Goal: Task Accomplishment & Management: Complete application form

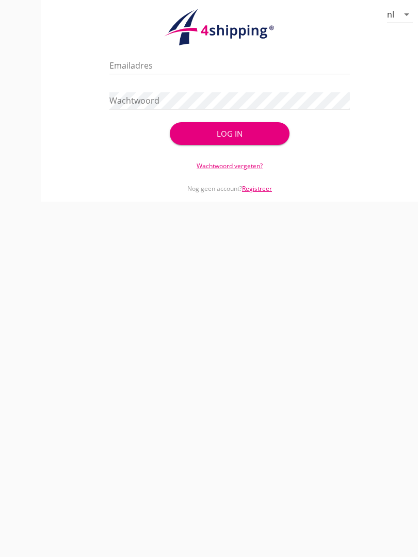
click at [156, 70] on input "Emailadres" at bounding box center [229, 65] width 240 height 16
type input "[EMAIL_ADDRESS][DOMAIN_NAME]"
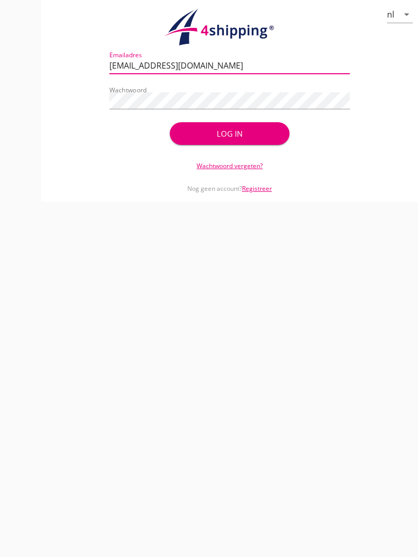
click at [246, 138] on div "Log in" at bounding box center [229, 134] width 87 height 12
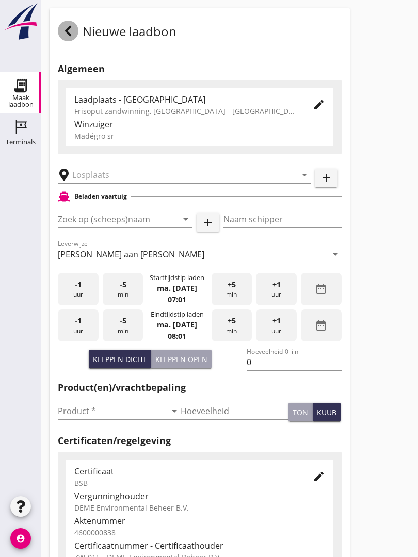
click at [66, 36] on icon at bounding box center [68, 31] width 12 height 12
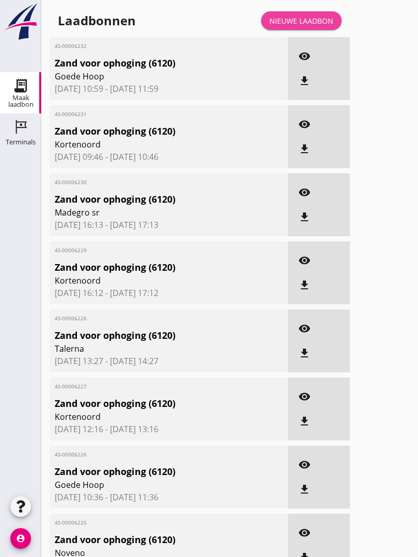
click at [313, 26] on div "Nieuwe laadbon" at bounding box center [301, 20] width 64 height 11
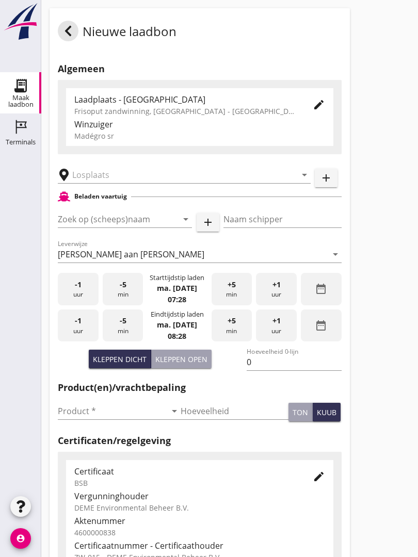
click at [124, 181] on input "text" at bounding box center [176, 175] width 209 height 16
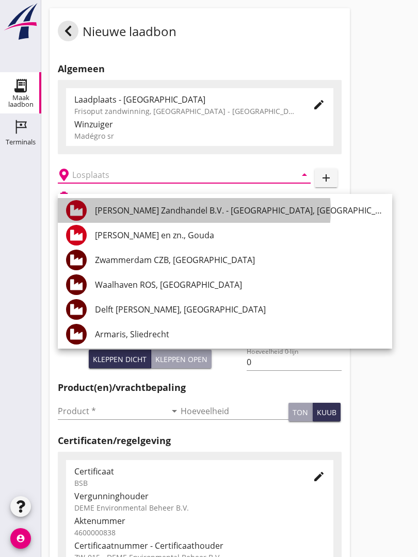
click at [244, 206] on div "[PERSON_NAME] Zandhandel B.V. - [GEOGRAPHIC_DATA], [GEOGRAPHIC_DATA]" at bounding box center [239, 210] width 289 height 12
type input "[PERSON_NAME] Zandhandel B.V. - [GEOGRAPHIC_DATA], [GEOGRAPHIC_DATA]"
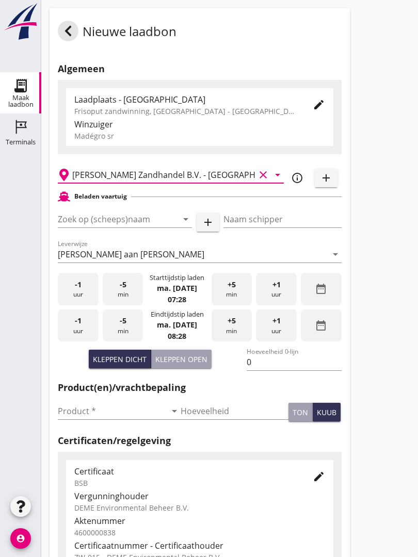
click at [150, 227] on input "Zoek op (scheeps)naam" at bounding box center [110, 219] width 105 height 16
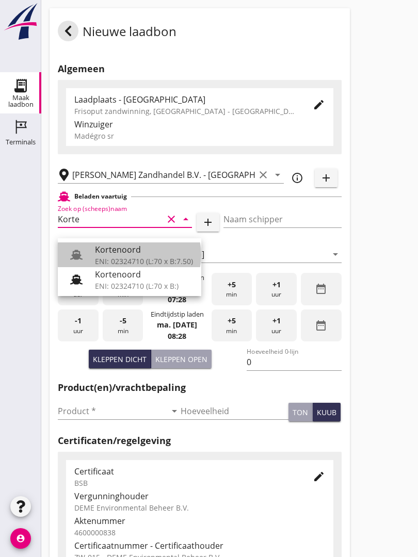
click at [134, 253] on div "Kortenoord" at bounding box center [144, 249] width 98 height 12
type input "Kortenoord"
type input "[PERSON_NAME]"
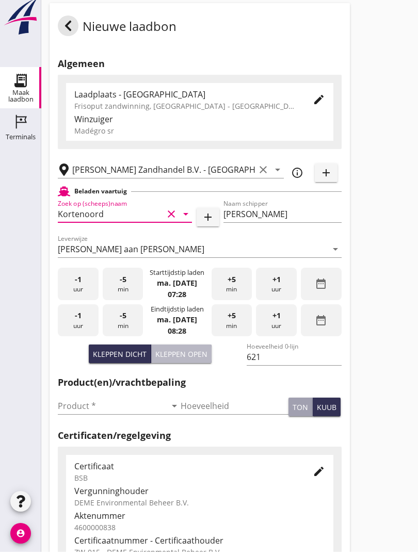
click at [186, 363] on div "Kleppen open" at bounding box center [181, 359] width 52 height 11
type input "518"
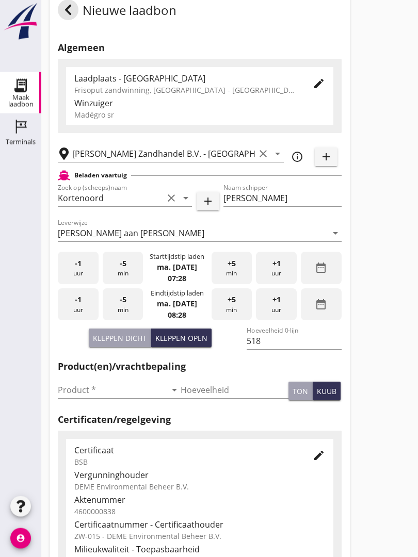
scroll to position [35, 0]
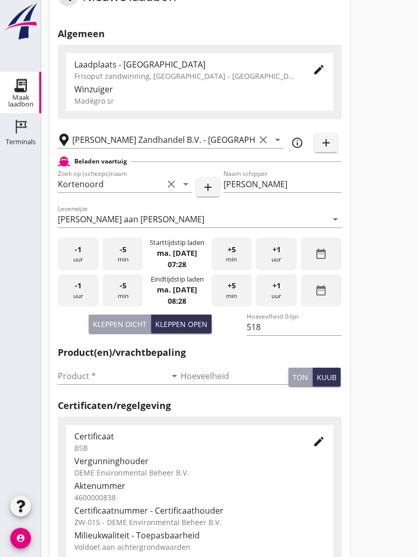
click at [78, 385] on input "Product *" at bounding box center [112, 376] width 108 height 16
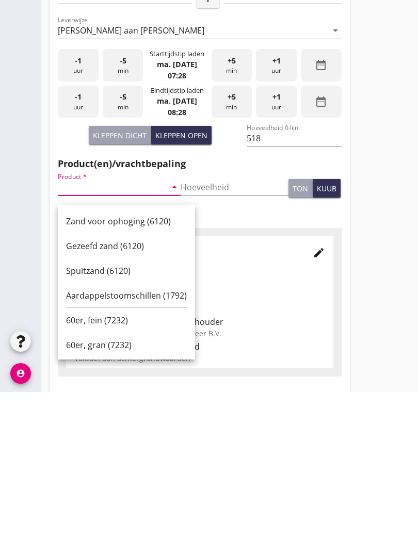
click at [128, 380] on div "Zand voor ophoging (6120)" at bounding box center [126, 386] width 121 height 12
type input "Zand voor ophoging (6120)"
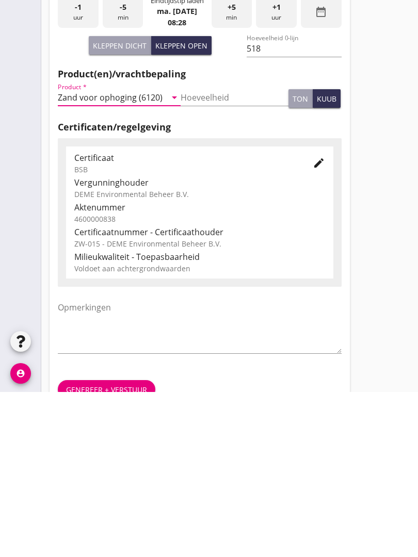
scroll to position [180, 0]
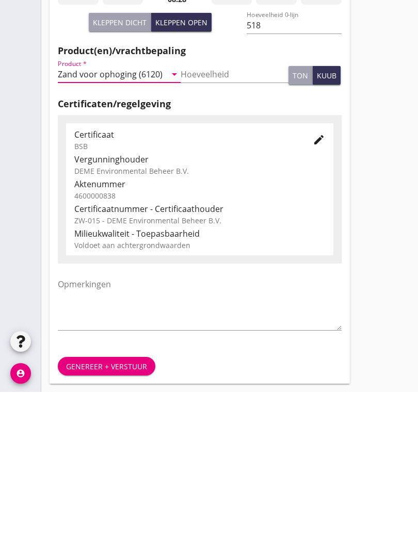
click at [116, 526] on div "Genereer + verstuur" at bounding box center [106, 531] width 81 height 11
